Goal: Information Seeking & Learning: Learn about a topic

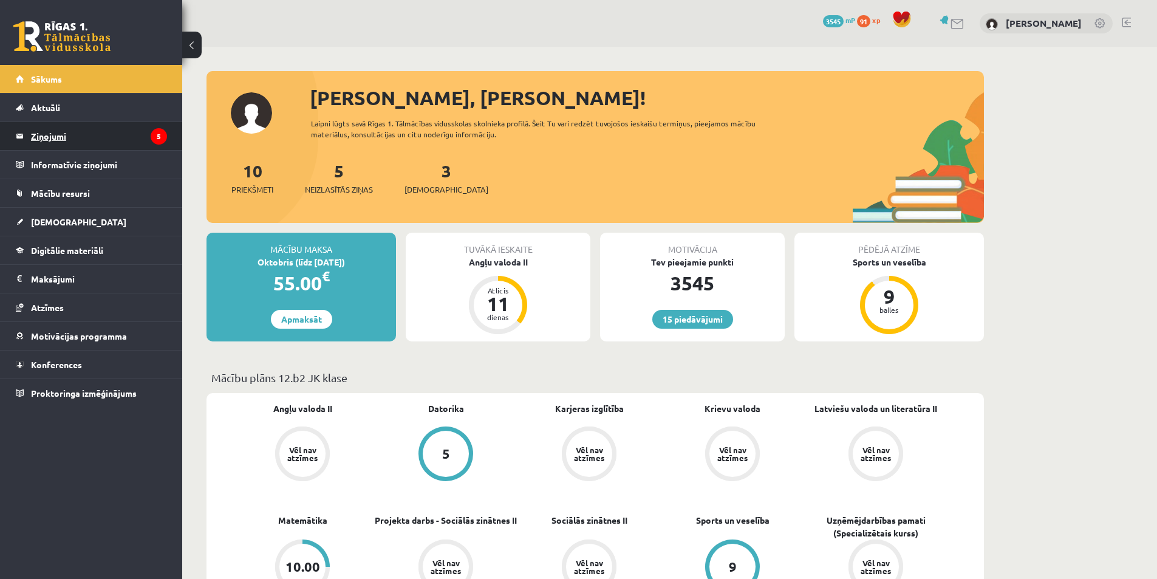
click at [91, 126] on legend "Ziņojumi 5" at bounding box center [99, 136] width 136 height 28
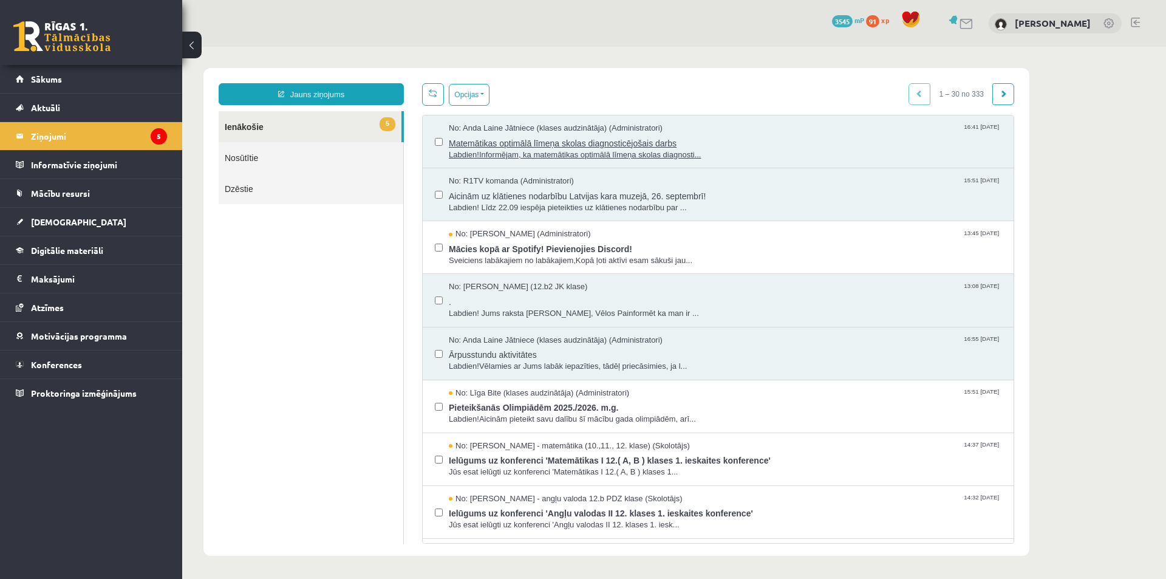
click at [525, 141] on span "Matemātikas optimālā līmeņa skolas diagnosticējošais darbs" at bounding box center [725, 141] width 553 height 15
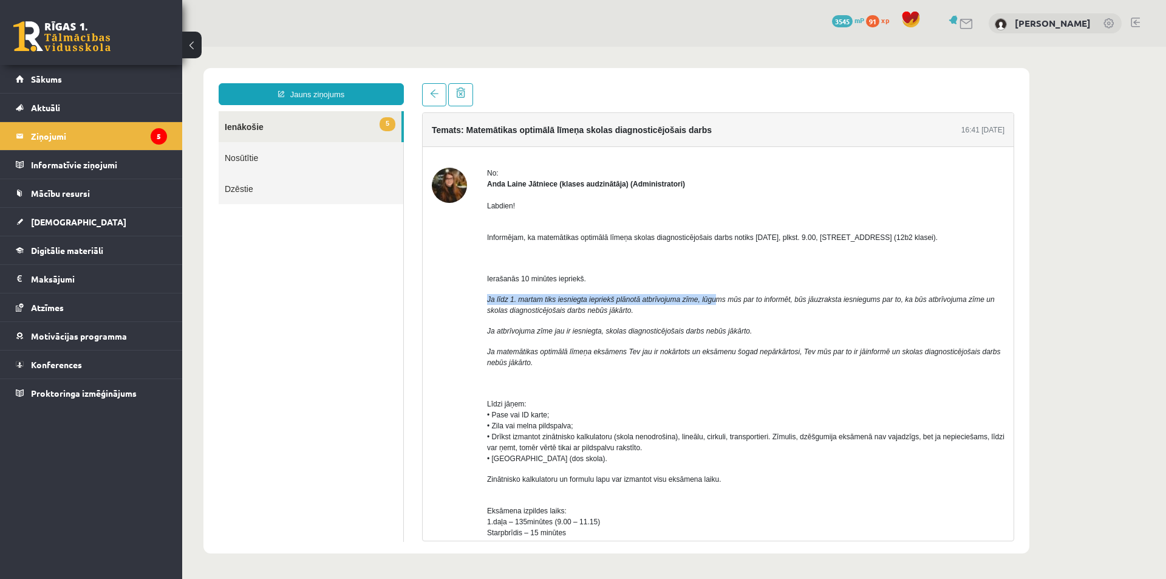
drag, startPoint x: 484, startPoint y: 295, endPoint x: 711, endPoint y: 293, distance: 227.8
click at [711, 293] on div "No: [PERSON_NAME] Jātniece (klases audzinātāja) (Administratori) Labdien! Infor…" at bounding box center [718, 537] width 573 height 738
click at [714, 325] on div "Labdien! Informējam, ka matemātikas optimālā līmeņa skolas diagnosticējošais da…" at bounding box center [746, 532] width 518 height 685
drag, startPoint x: 802, startPoint y: 234, endPoint x: 823, endPoint y: 236, distance: 20.8
click at [821, 236] on span "Informējam, ka matemātikas optimālā līmeņa skolas diagnosticējošais darbs notik…" at bounding box center [712, 237] width 451 height 9
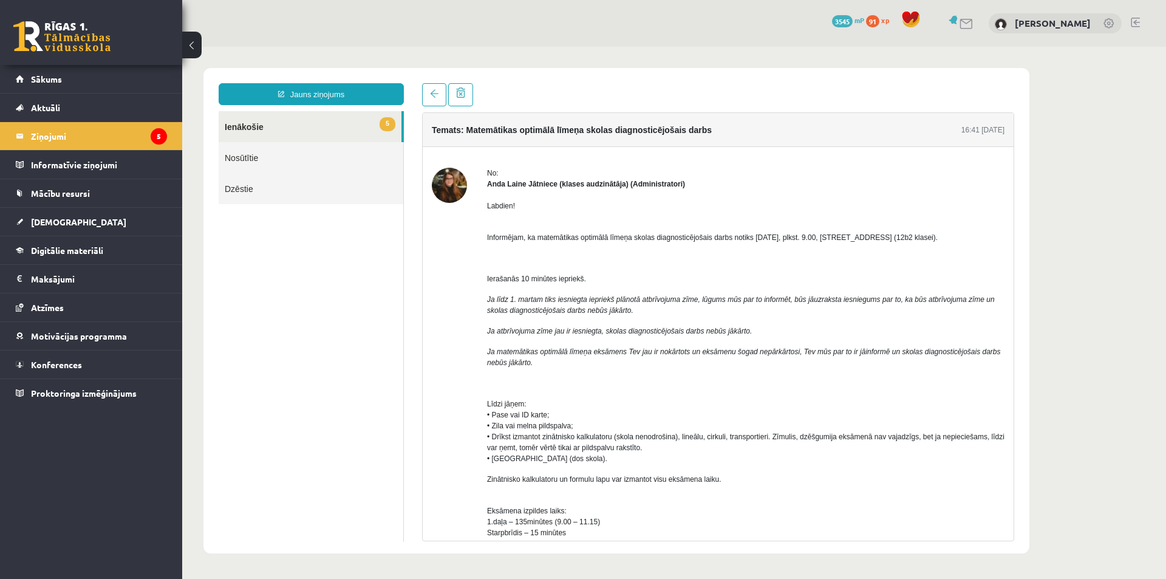
click at [841, 239] on span "Informējam, ka matemātikas optimālā līmeņa skolas diagnosticējošais darbs notik…" at bounding box center [712, 237] width 451 height 9
